Goal: Register for event/course

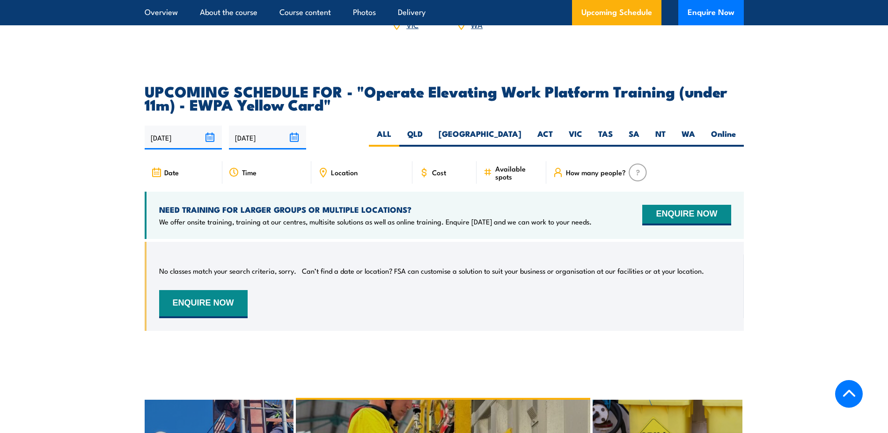
scroll to position [1452, 0]
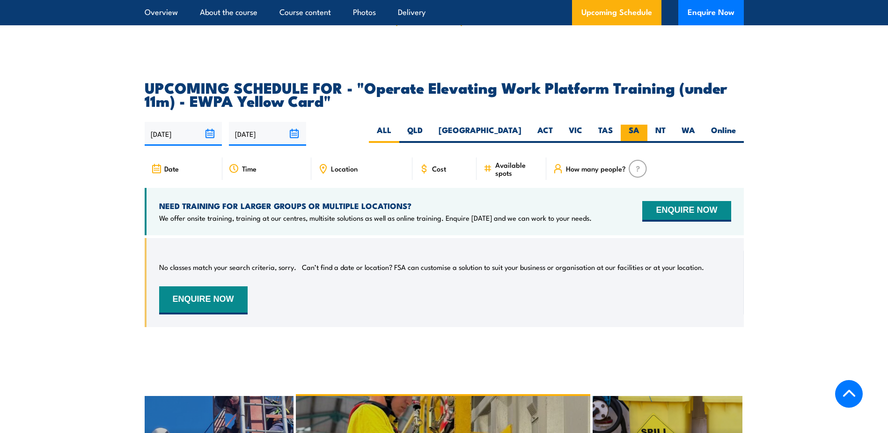
click at [636, 125] on label "SA" at bounding box center [634, 134] width 27 height 18
click at [640, 125] on input "SA" at bounding box center [643, 128] width 6 height 6
radio input "true"
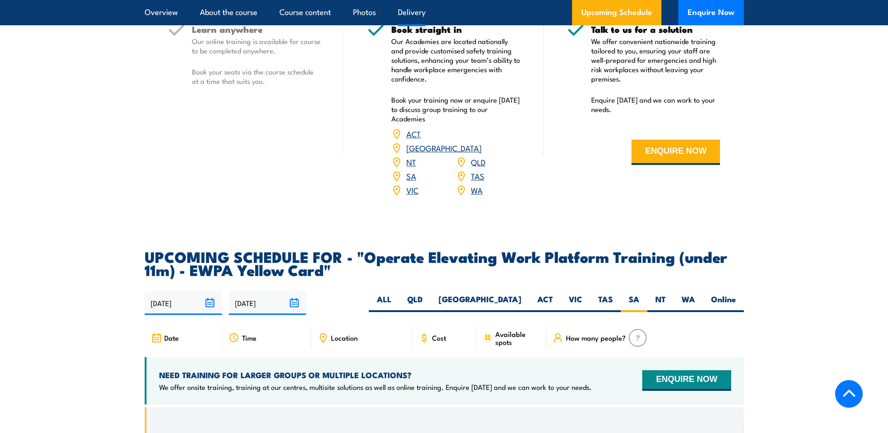
scroll to position [1386, 0]
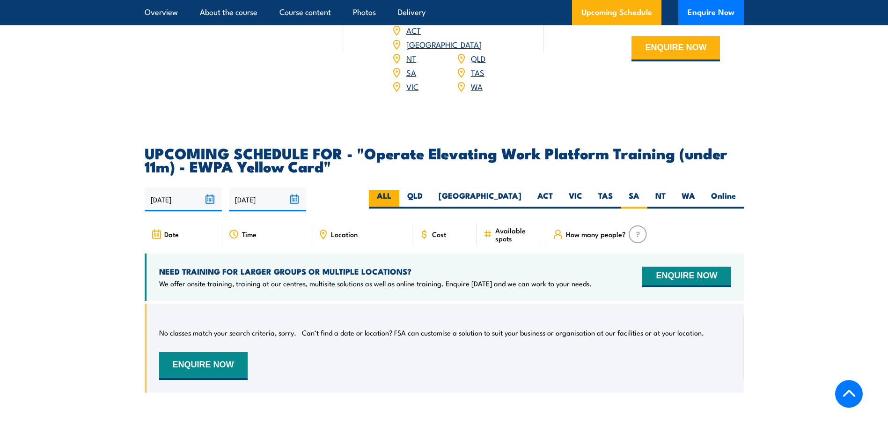
click at [399, 190] on label "ALL" at bounding box center [384, 199] width 30 height 18
click at [398, 190] on input "ALL" at bounding box center [394, 193] width 6 height 6
radio input "true"
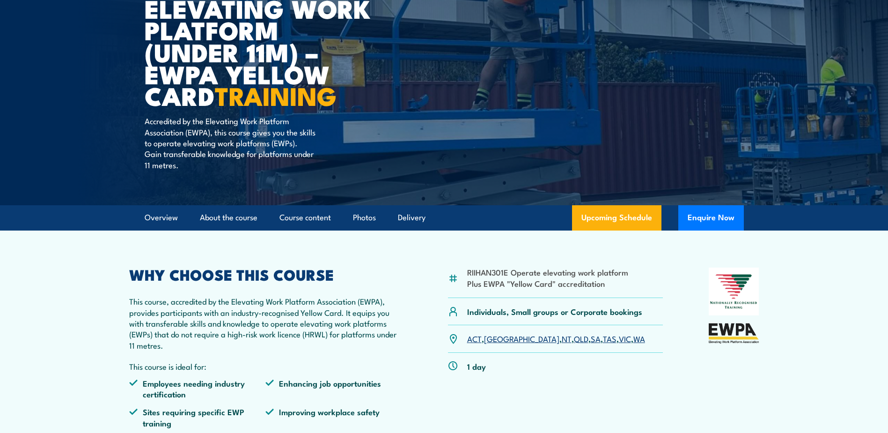
scroll to position [140, 0]
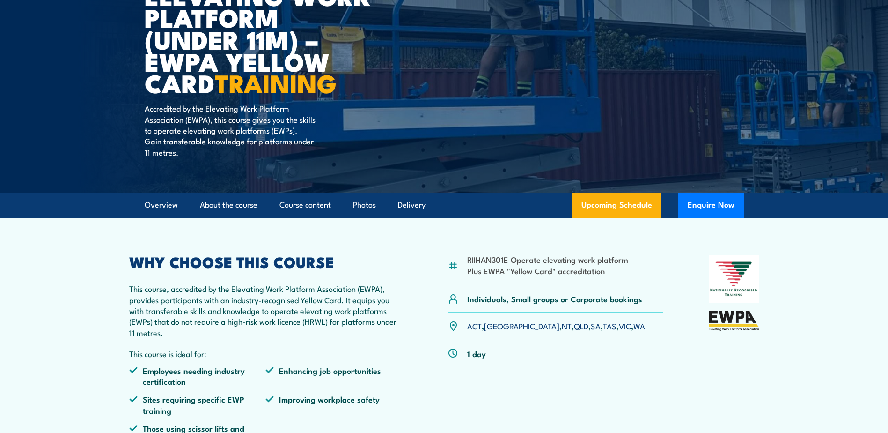
click at [628, 208] on link "Upcoming Schedule" at bounding box center [616, 204] width 89 height 25
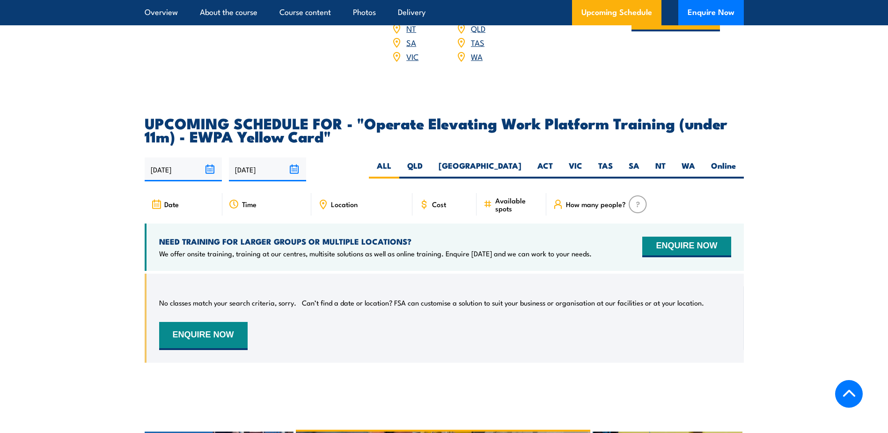
scroll to position [1518, 0]
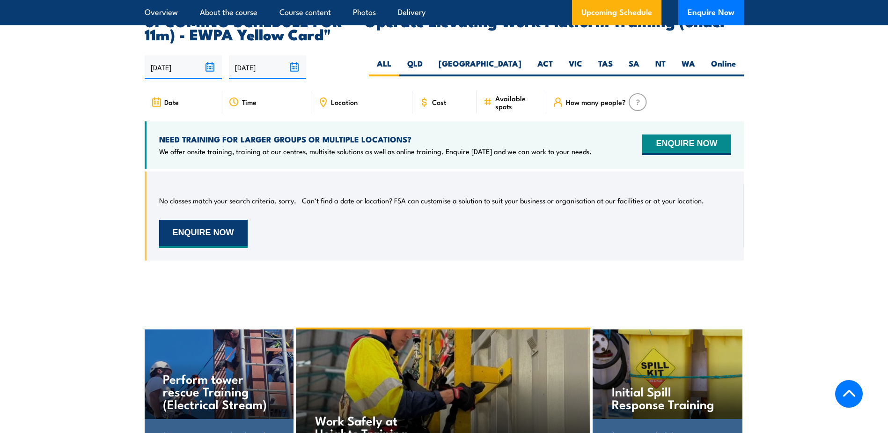
click at [218, 221] on button "ENQUIRE NOW" at bounding box center [203, 234] width 89 height 28
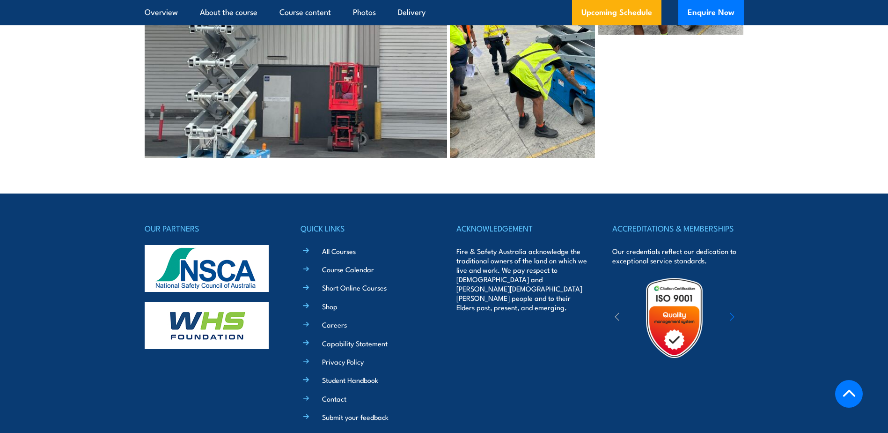
scroll to position [2369, 0]
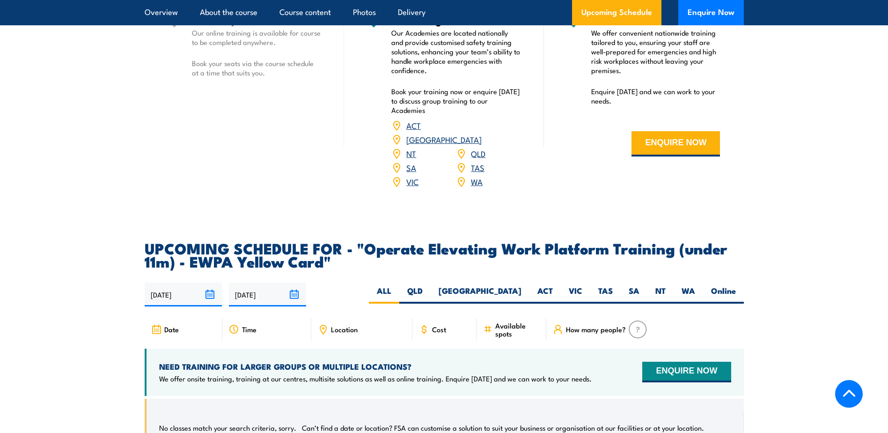
scroll to position [1190, 0]
